Goal: Find specific page/section: Find specific page/section

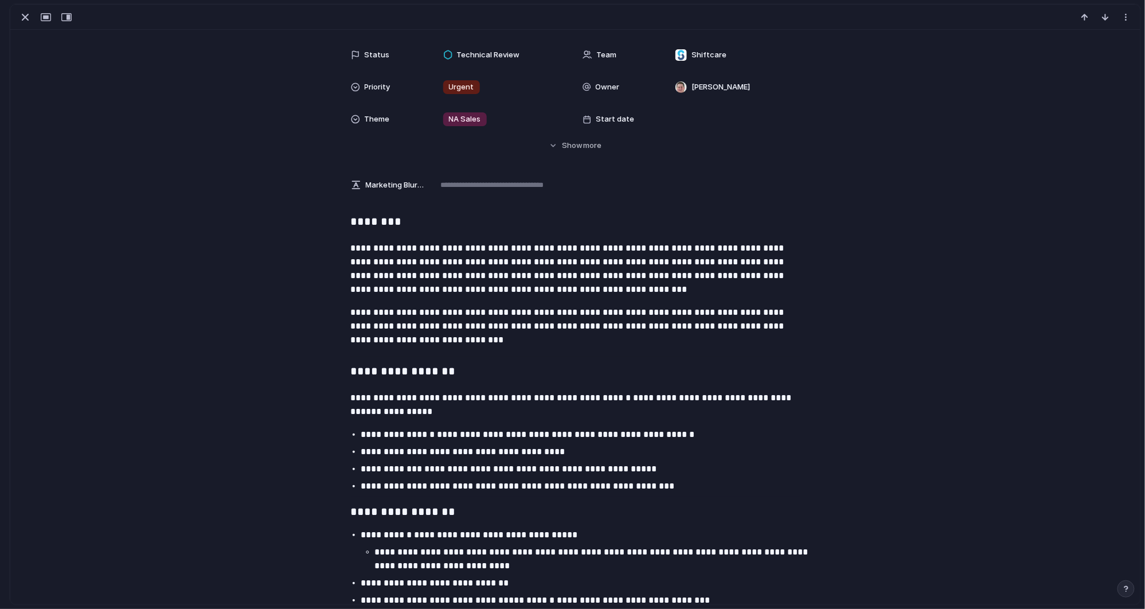
scroll to position [80, 0]
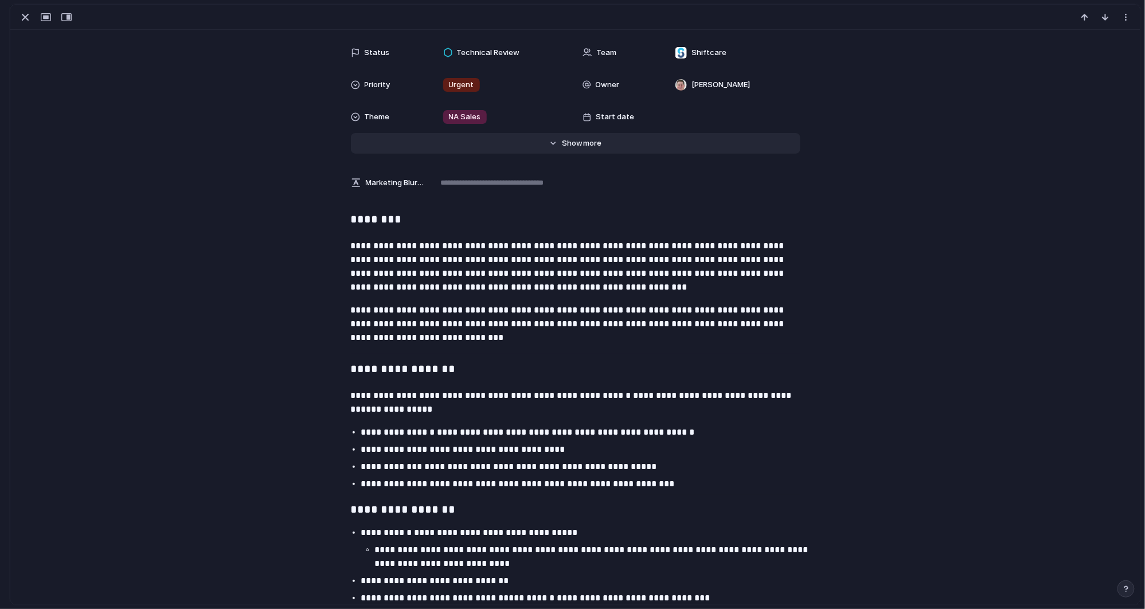
click at [593, 144] on span "more" at bounding box center [592, 143] width 18 height 11
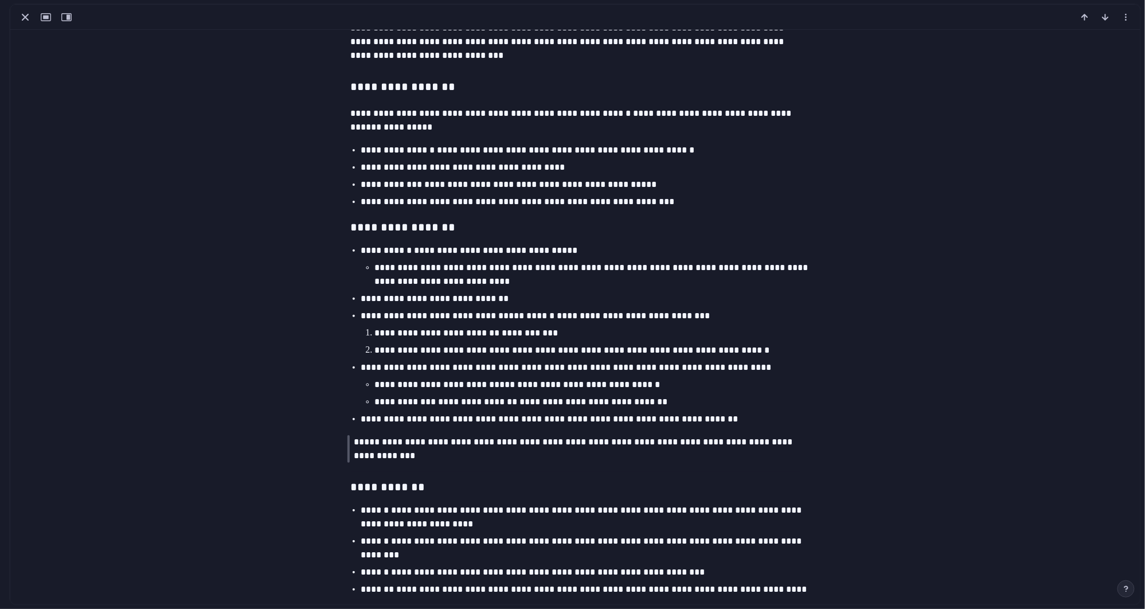
scroll to position [918, 0]
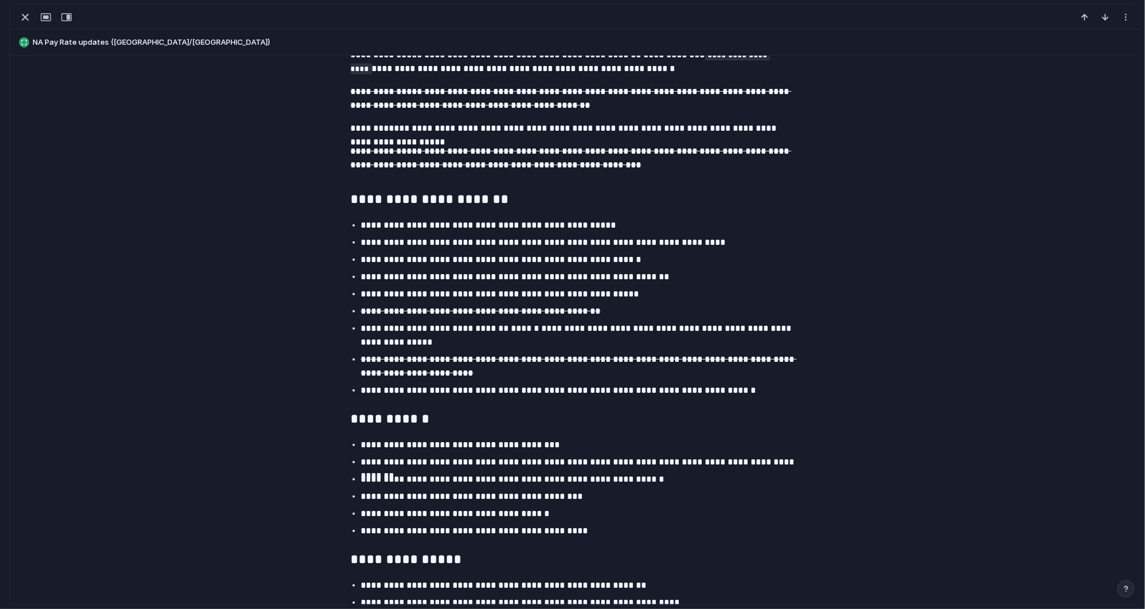
scroll to position [1136, 0]
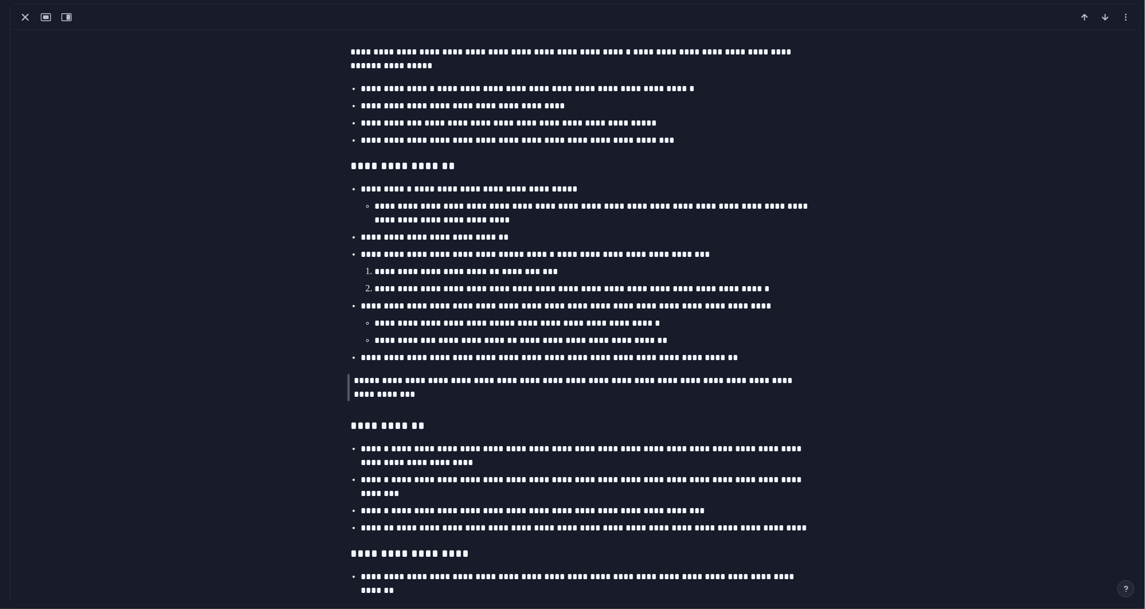
scroll to position [460, 0]
